Goal: Find specific page/section: Find specific page/section

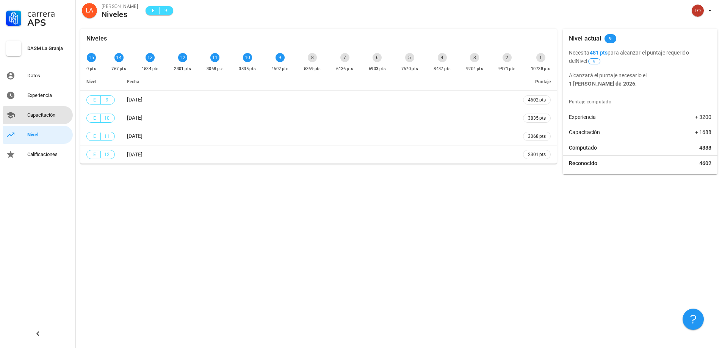
click at [44, 115] on div "Capacitación" at bounding box center [48, 115] width 42 height 6
